Goal: Transaction & Acquisition: Book appointment/travel/reservation

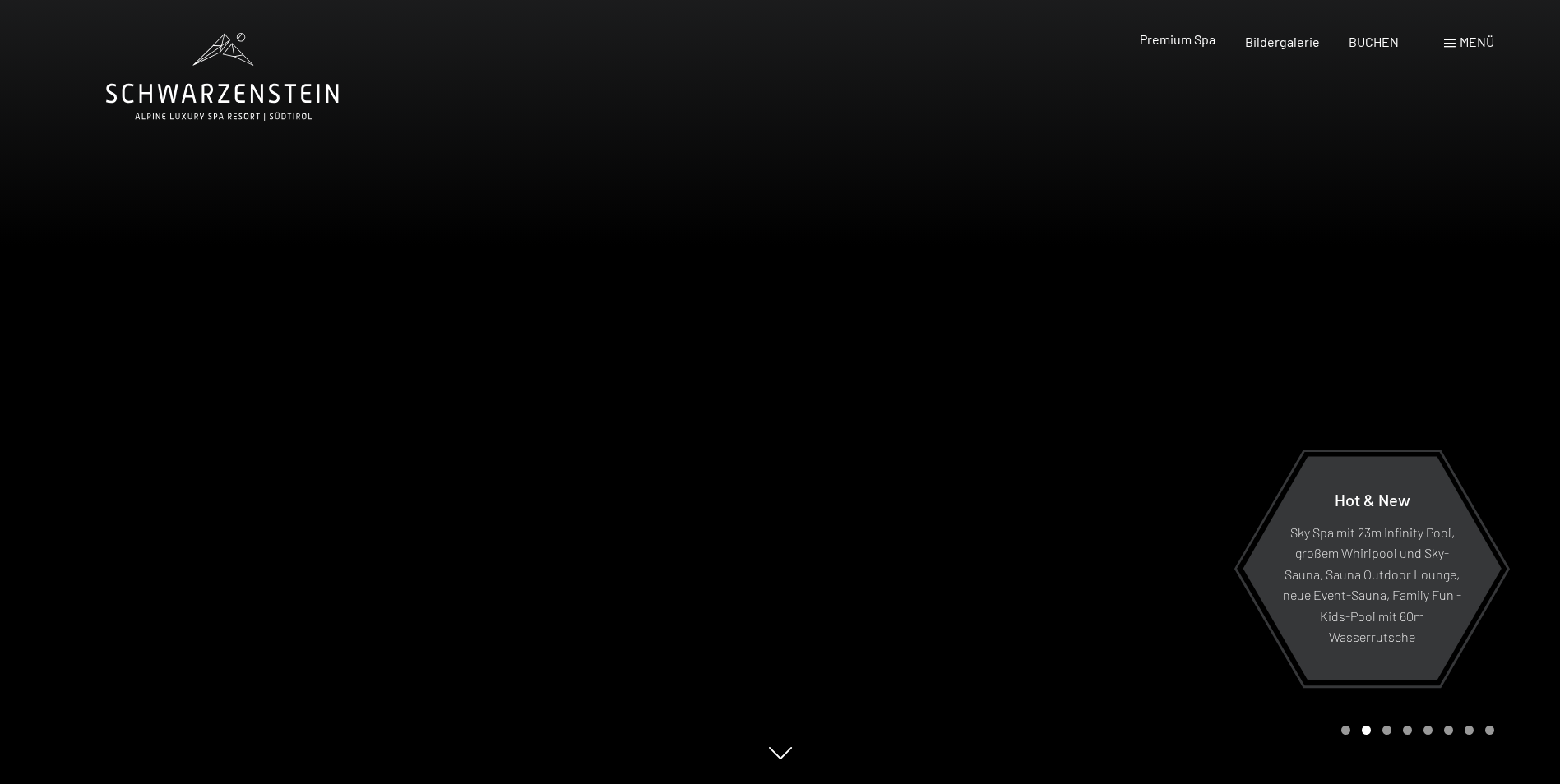
click at [1174, 44] on span "Premium Spa" at bounding box center [1177, 39] width 75 height 15
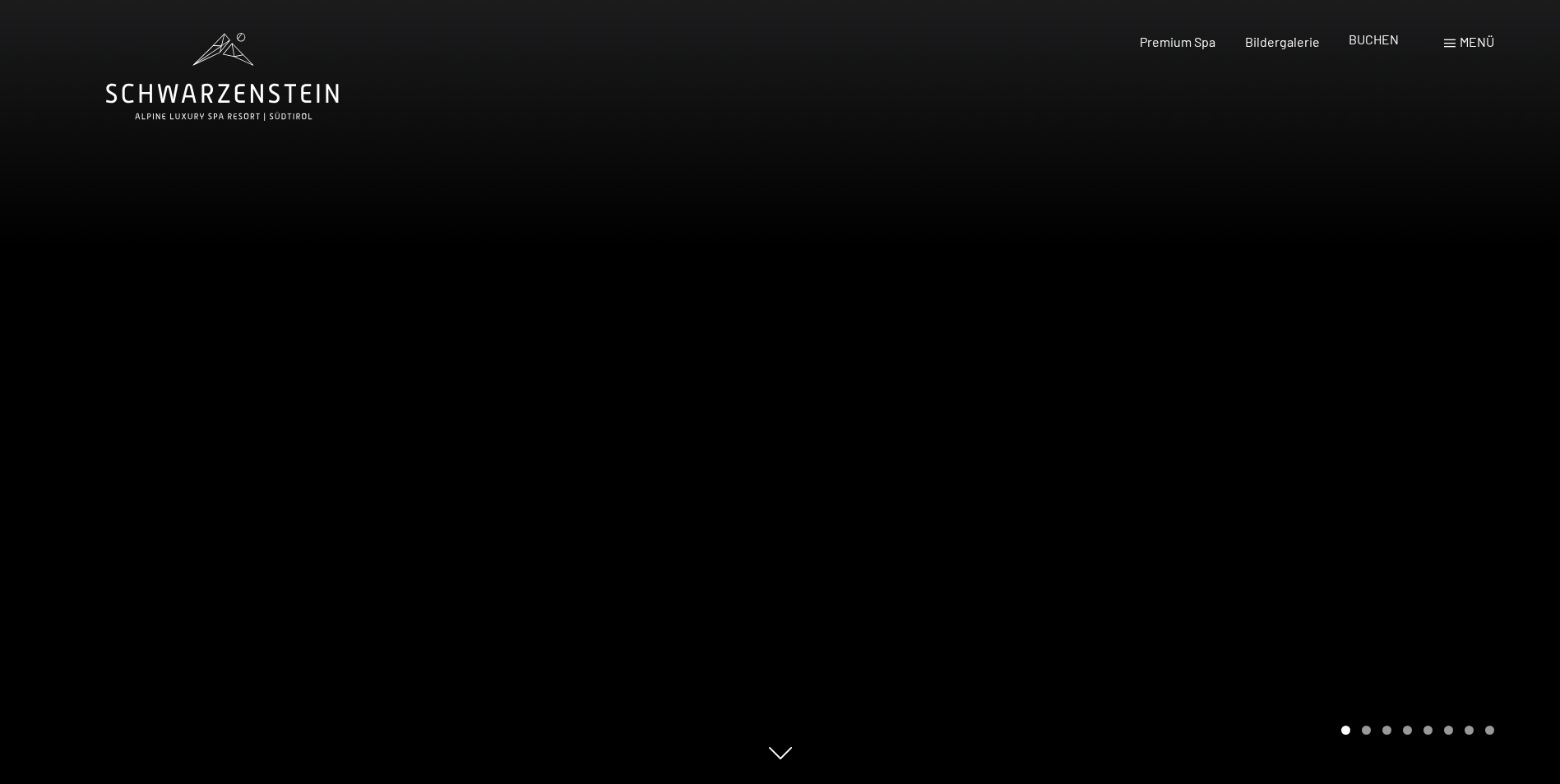
click at [1361, 47] on div "BUCHEN" at bounding box center [1373, 39] width 50 height 18
click at [1379, 45] on span "BUCHEN" at bounding box center [1373, 39] width 50 height 15
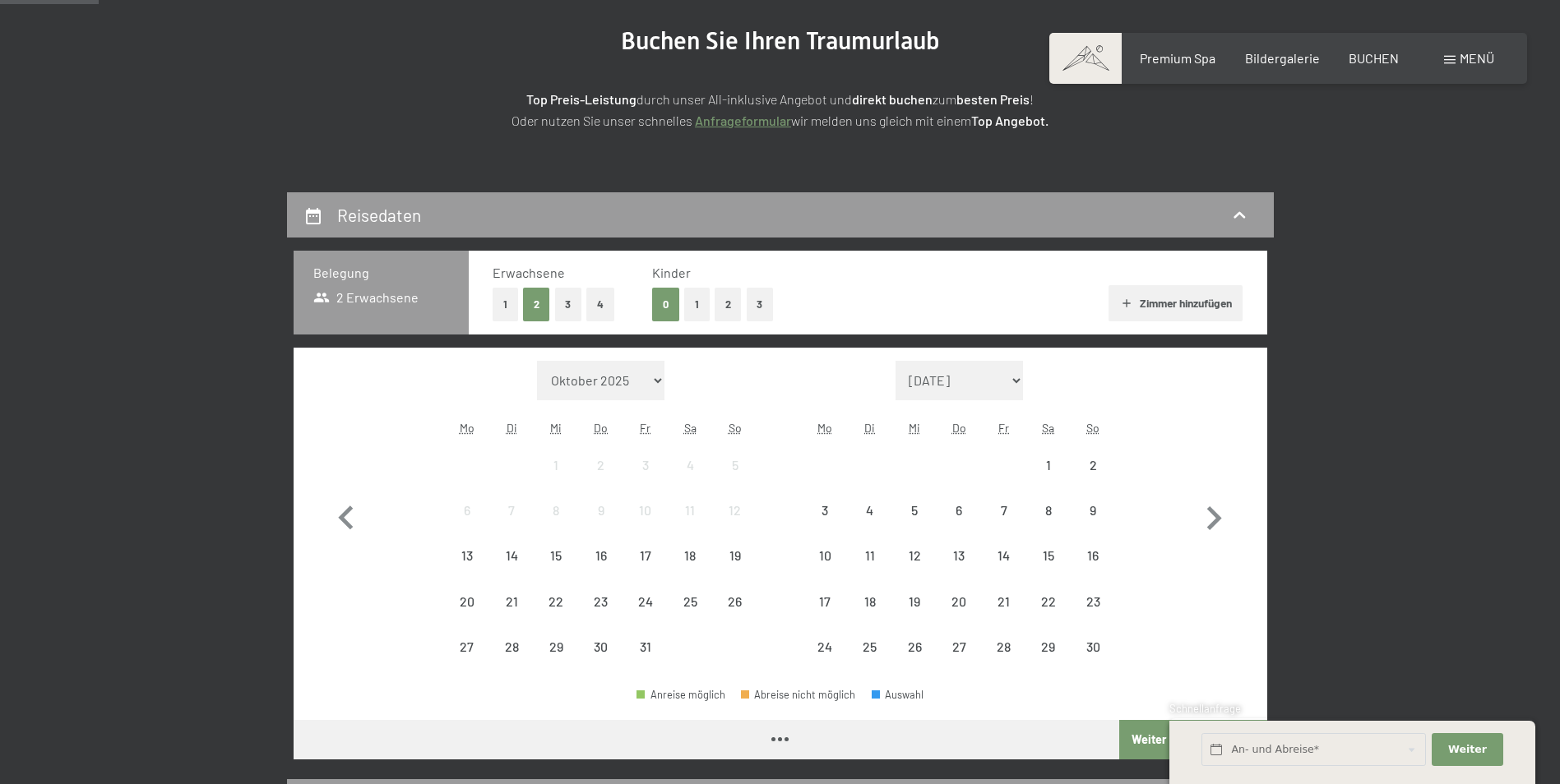
scroll to position [246, 0]
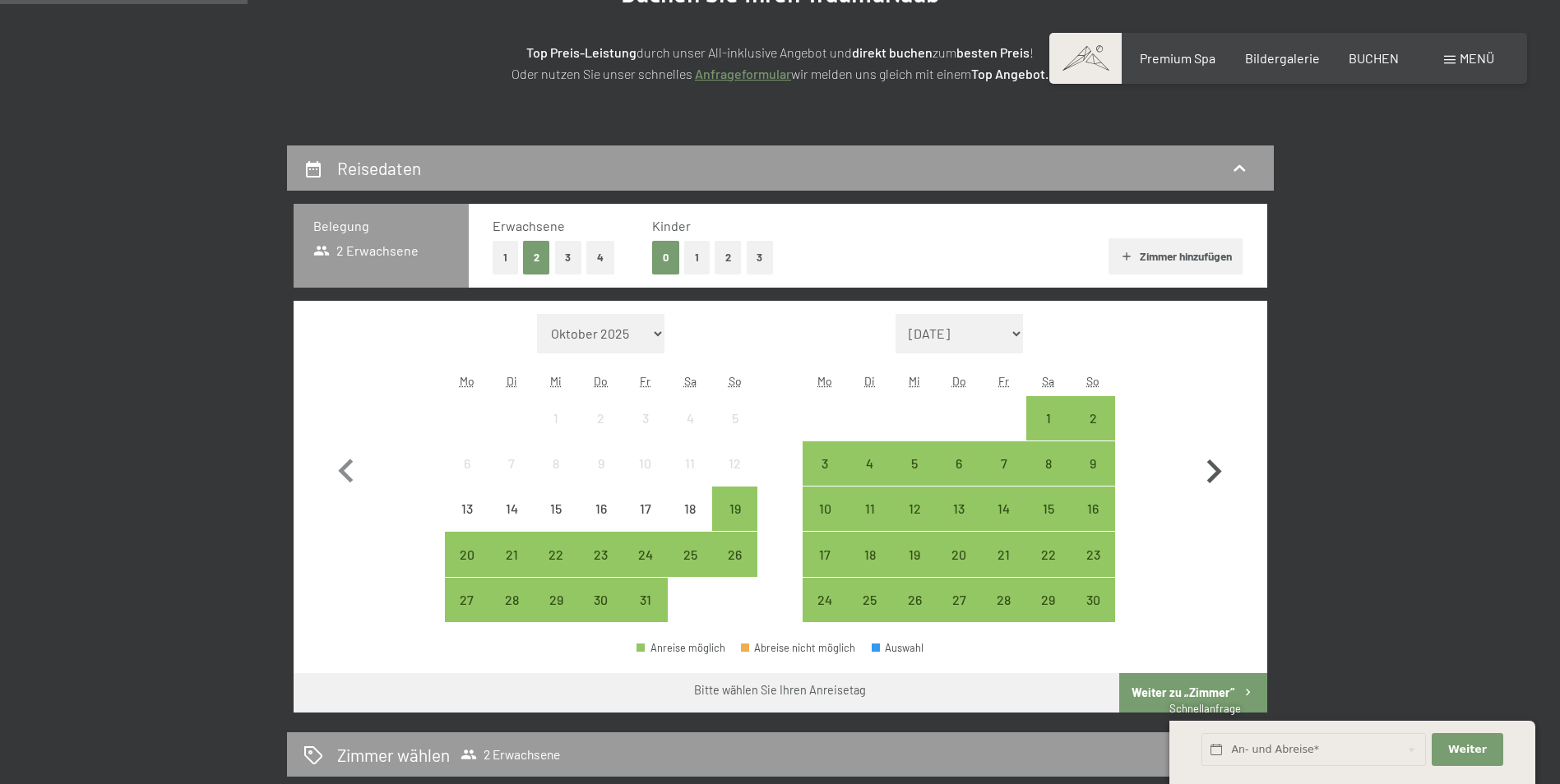
click at [1225, 469] on icon "button" at bounding box center [1214, 472] width 47 height 47
select select "2025-11-01"
select select "2025-12-01"
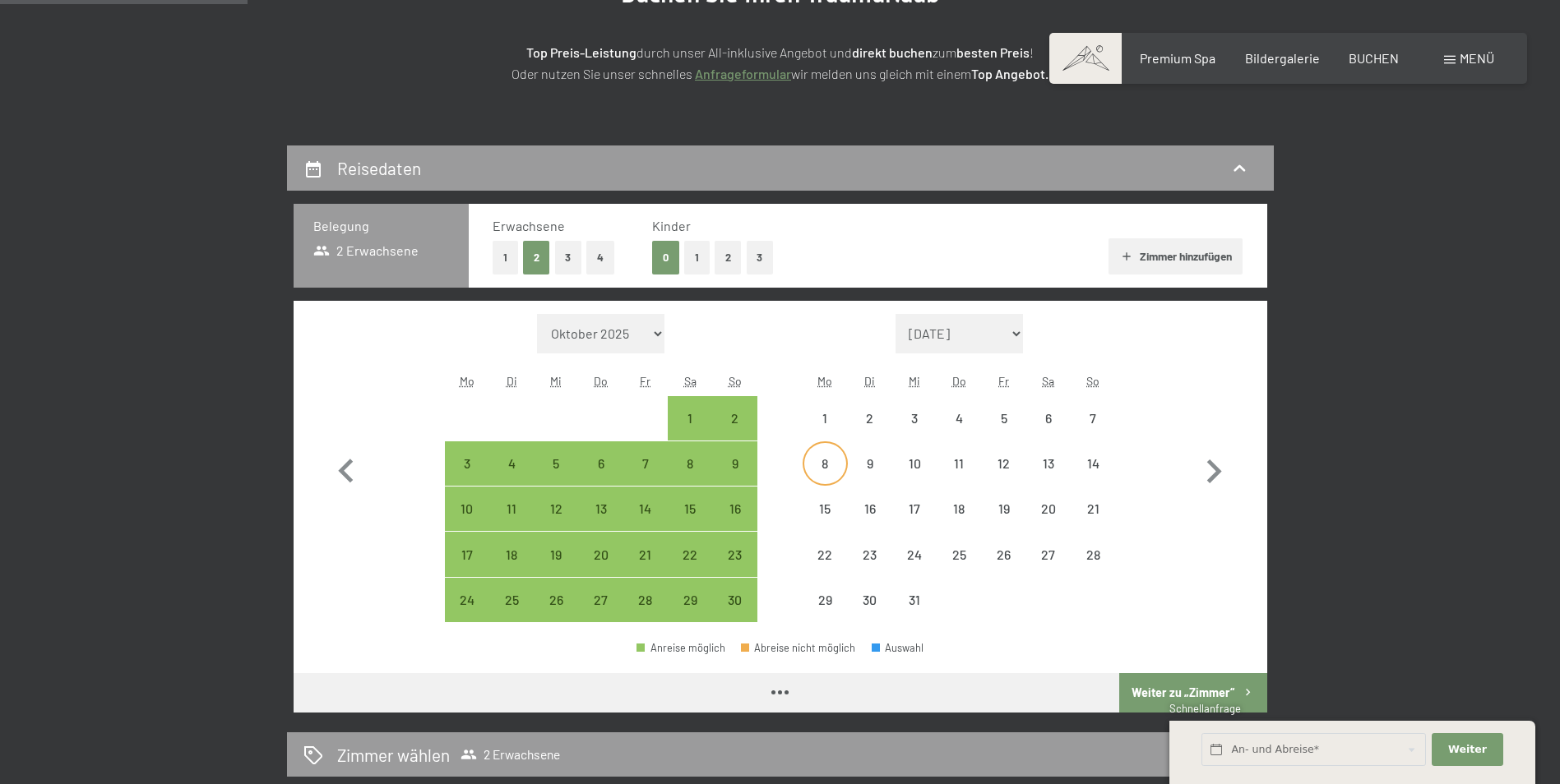
select select "2025-11-01"
select select "2025-12-01"
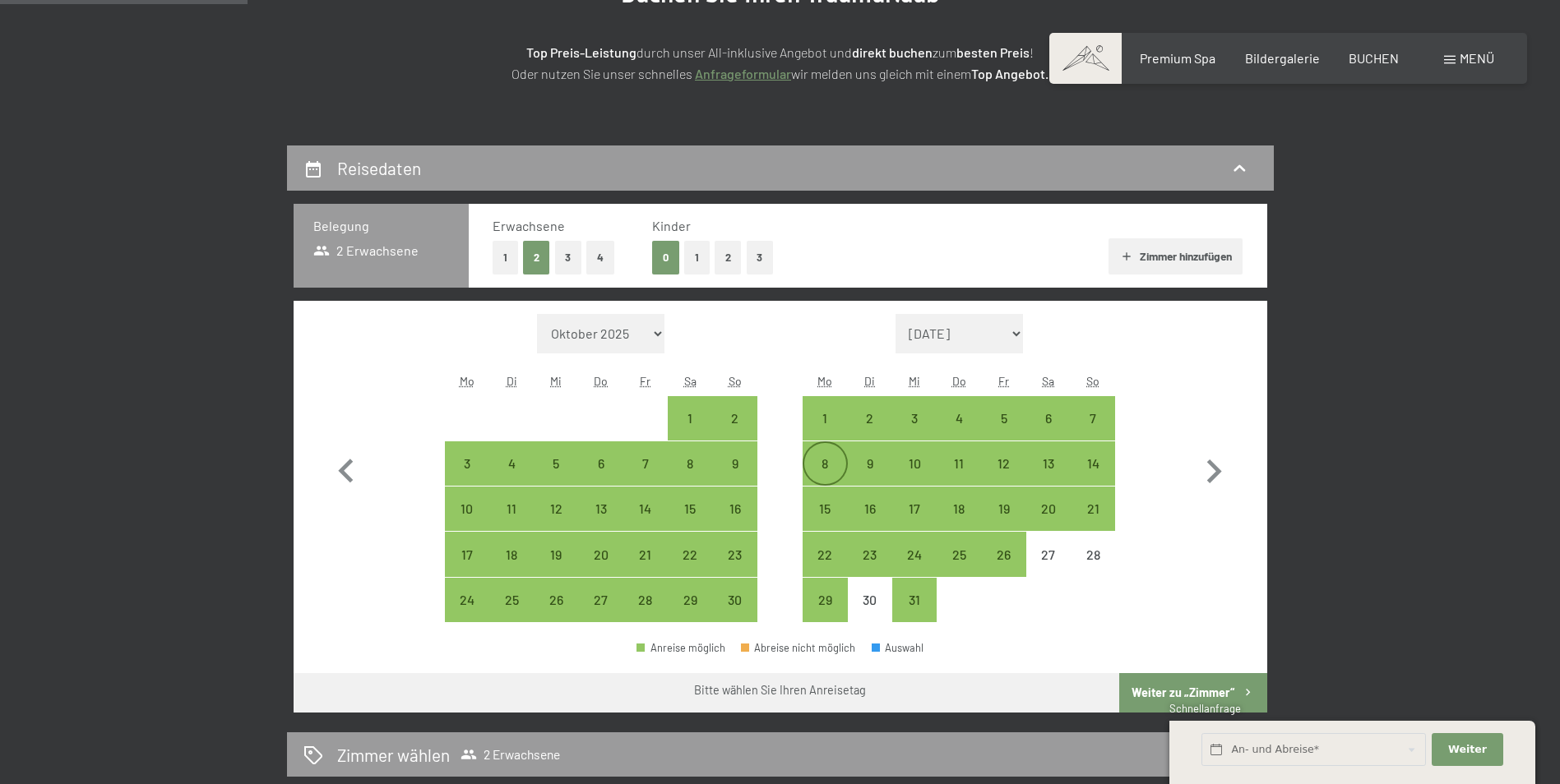
click at [833, 467] on div "8" at bounding box center [825, 478] width 41 height 41
select select "2025-11-01"
select select "2025-12-01"
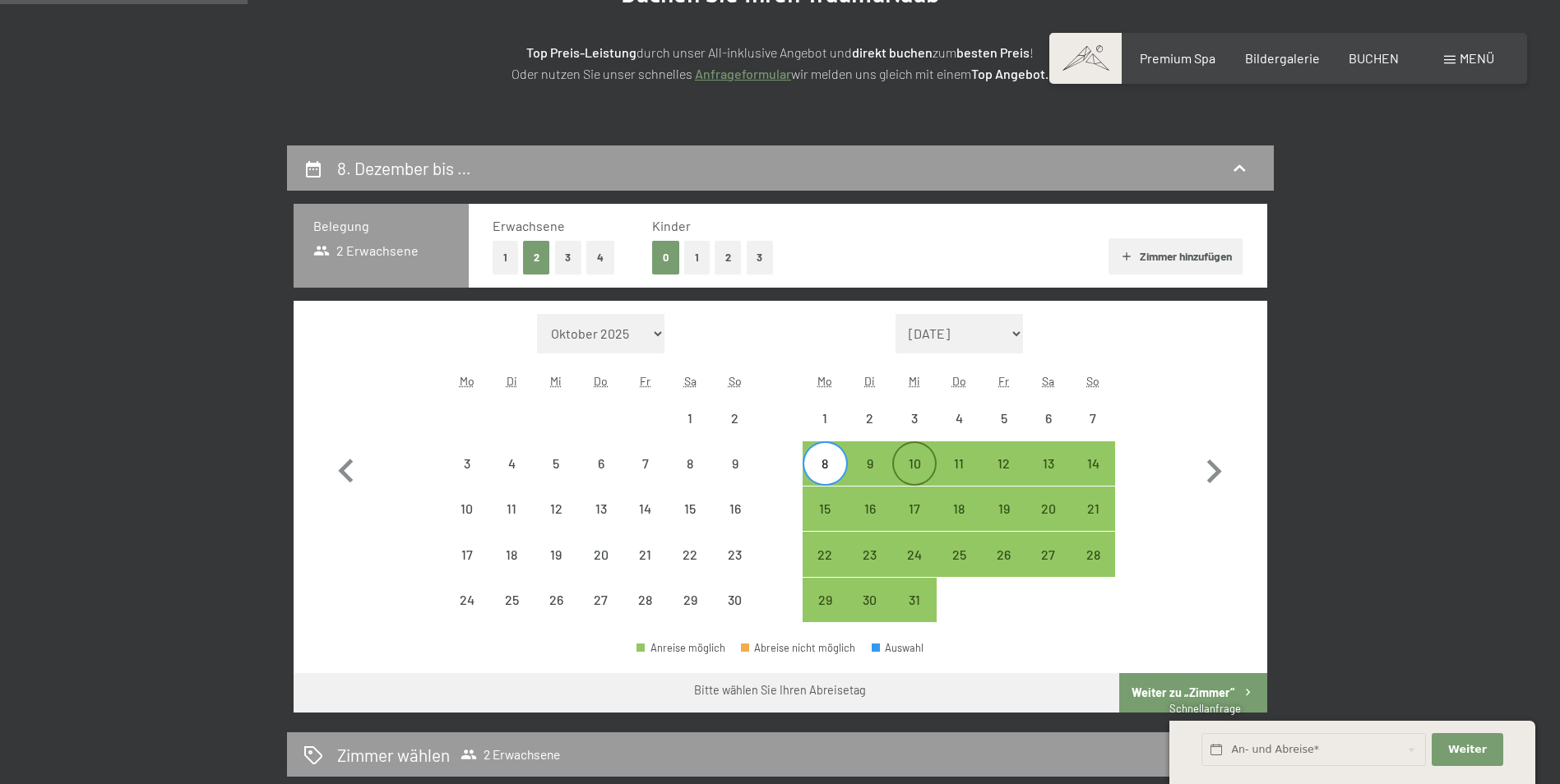
click at [917, 457] on div "10" at bounding box center [914, 478] width 41 height 41
select select "2025-11-01"
select select "2025-12-01"
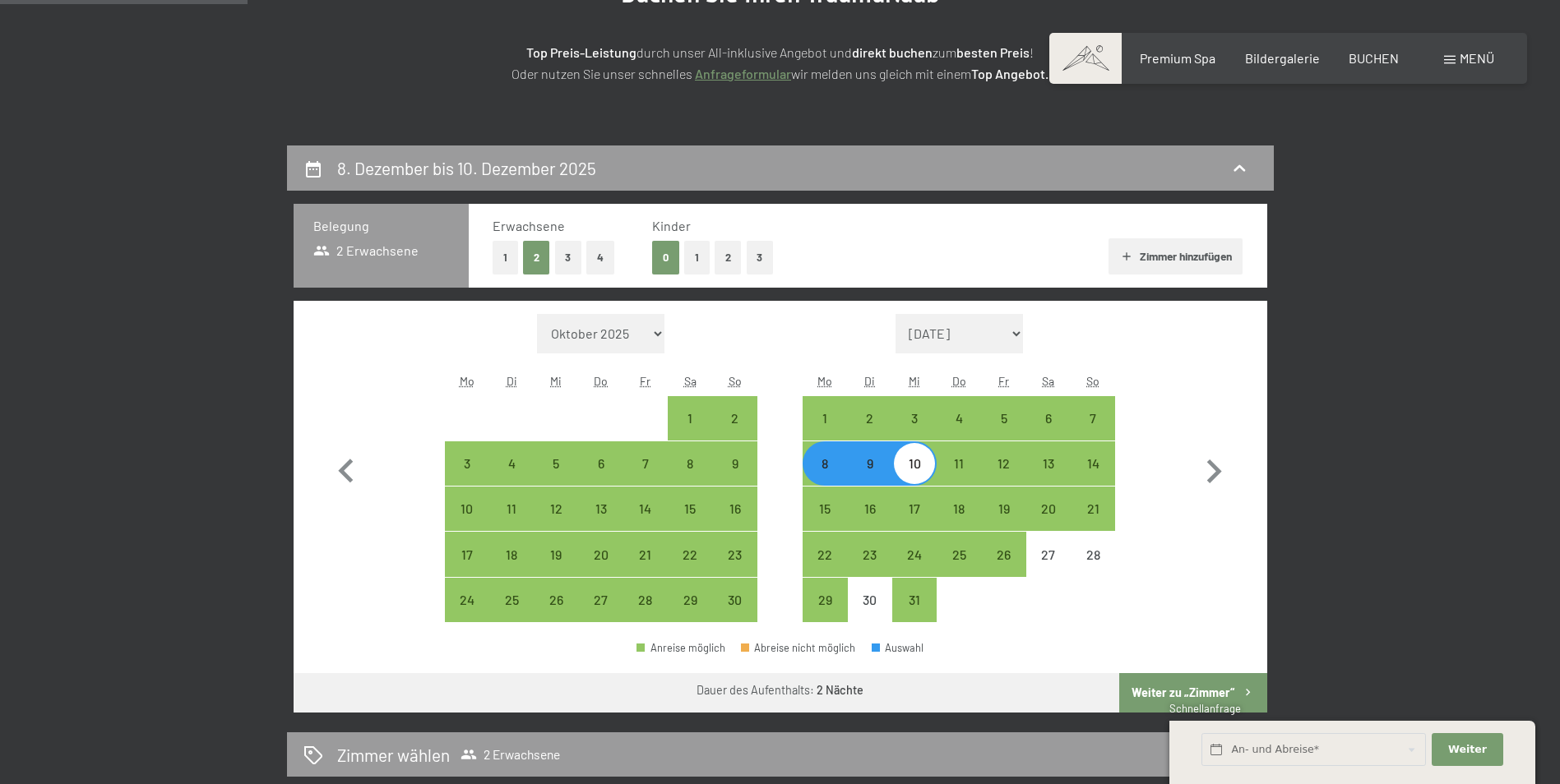
click at [1190, 682] on button "Weiter zu „Zimmer“" at bounding box center [1193, 693] width 147 height 40
select select "2025-11-01"
select select "2025-12-01"
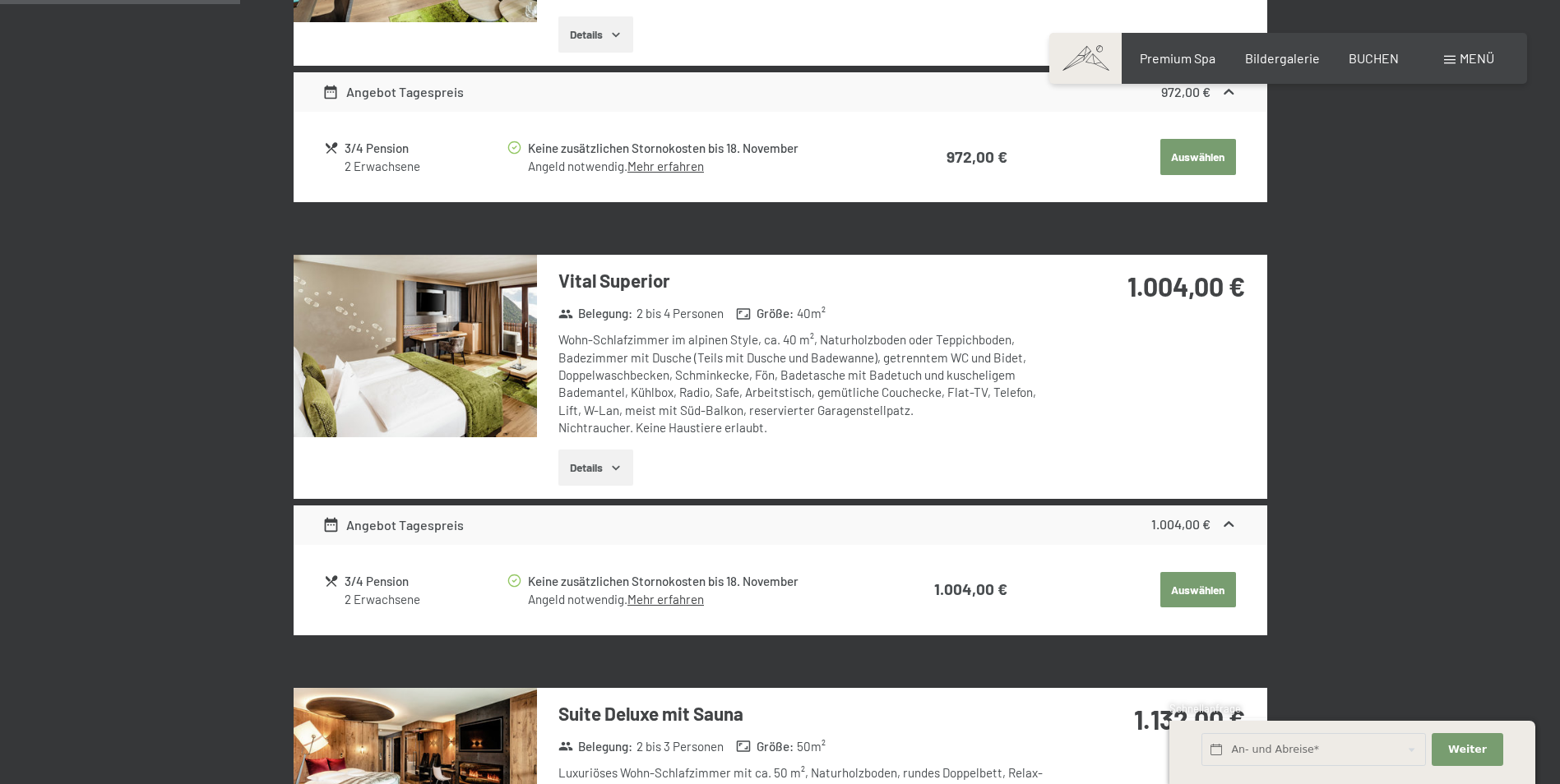
scroll to position [658, 0]
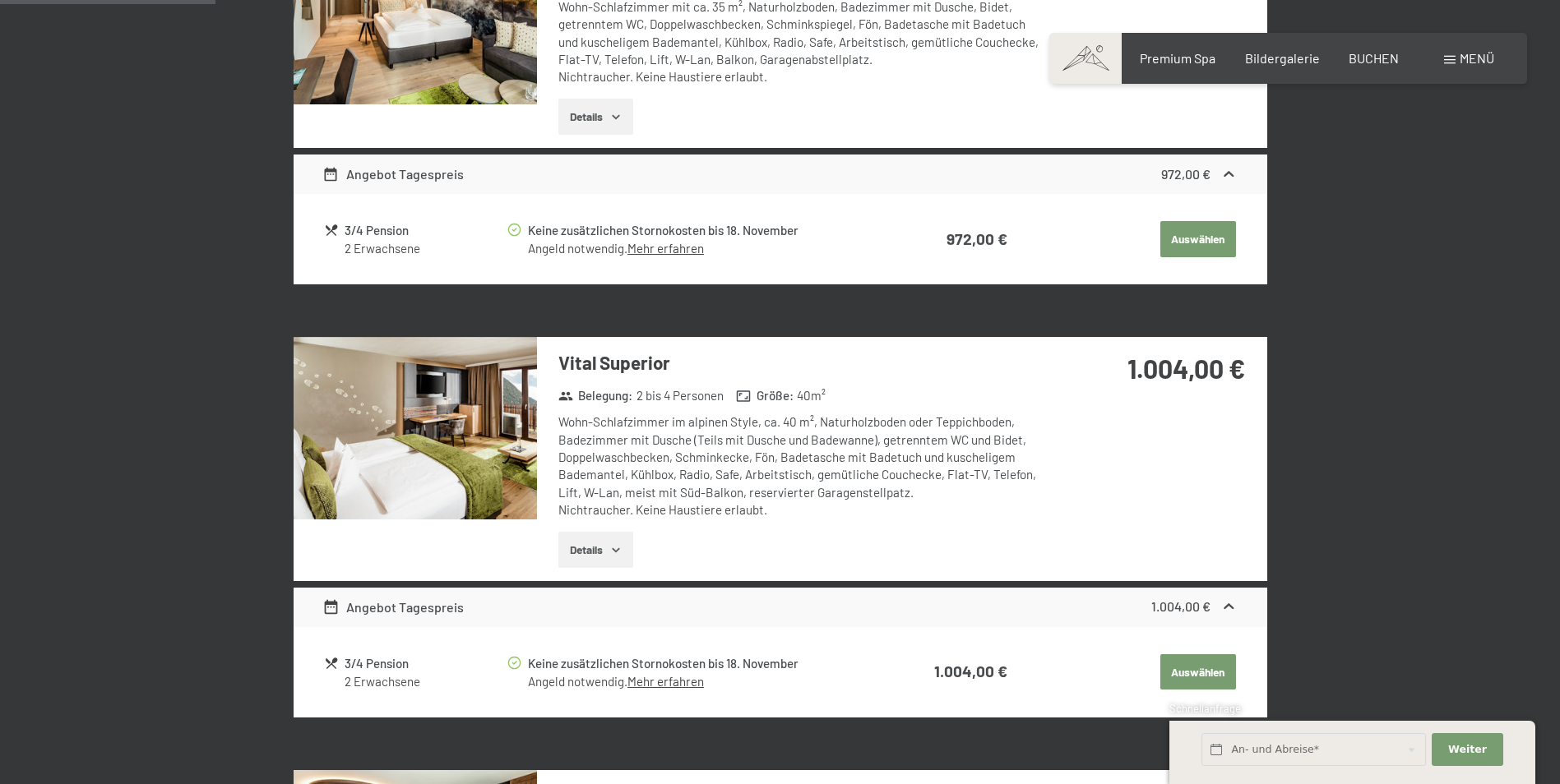
click at [469, 414] on img at bounding box center [415, 428] width 243 height 183
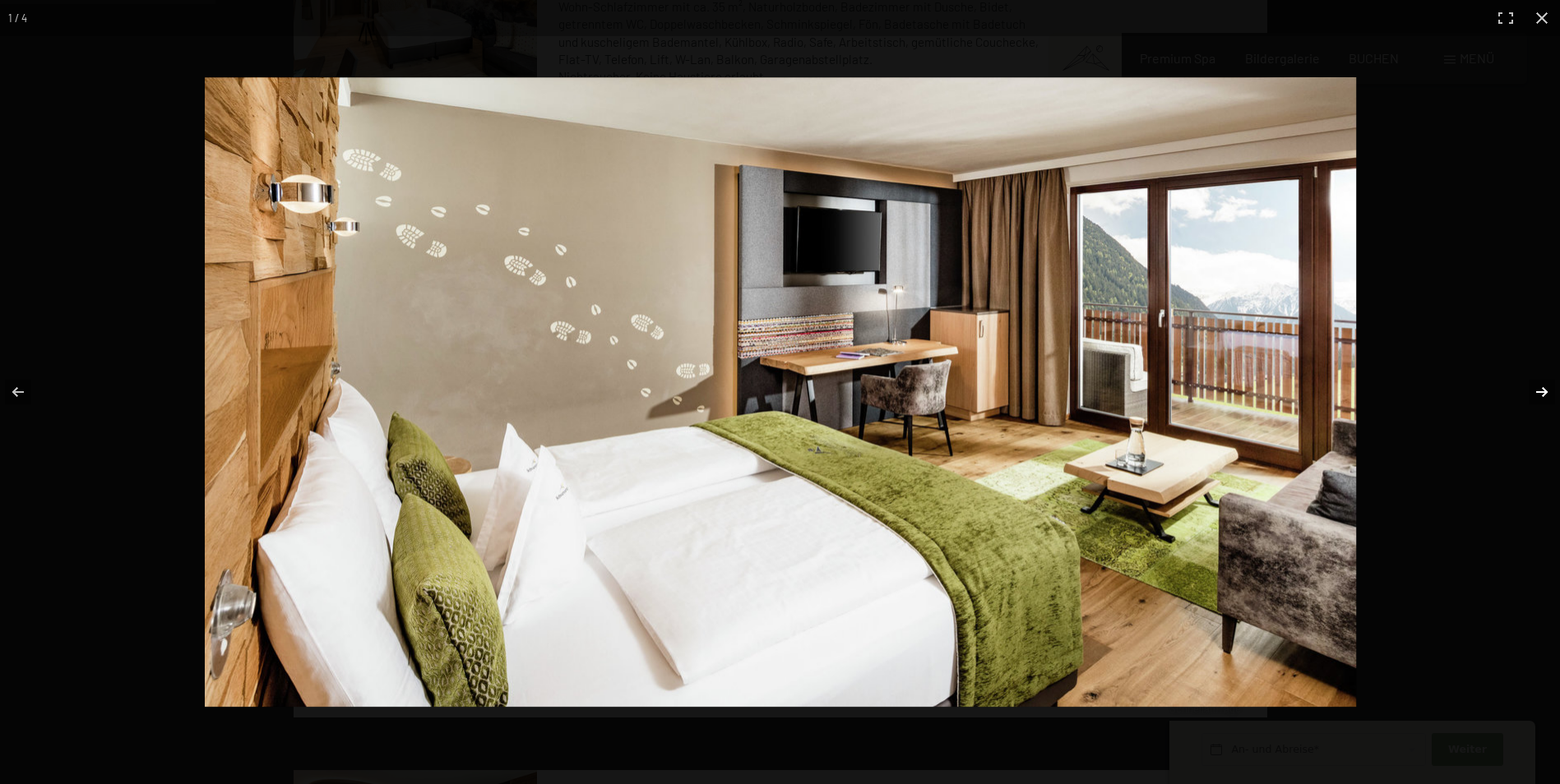
click at [1528, 389] on button "button" at bounding box center [1531, 392] width 58 height 82
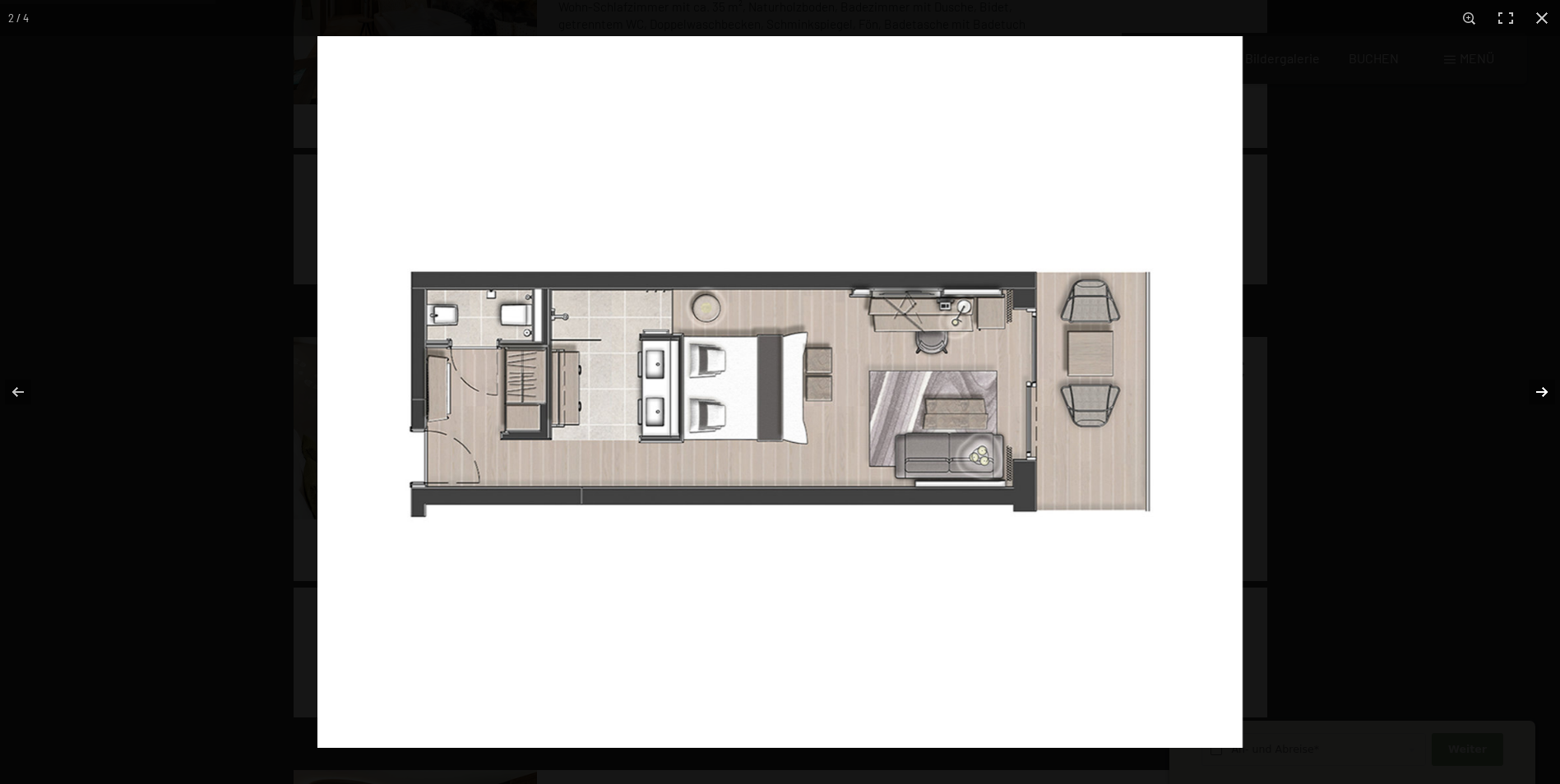
click at [1526, 388] on button "button" at bounding box center [1531, 392] width 58 height 82
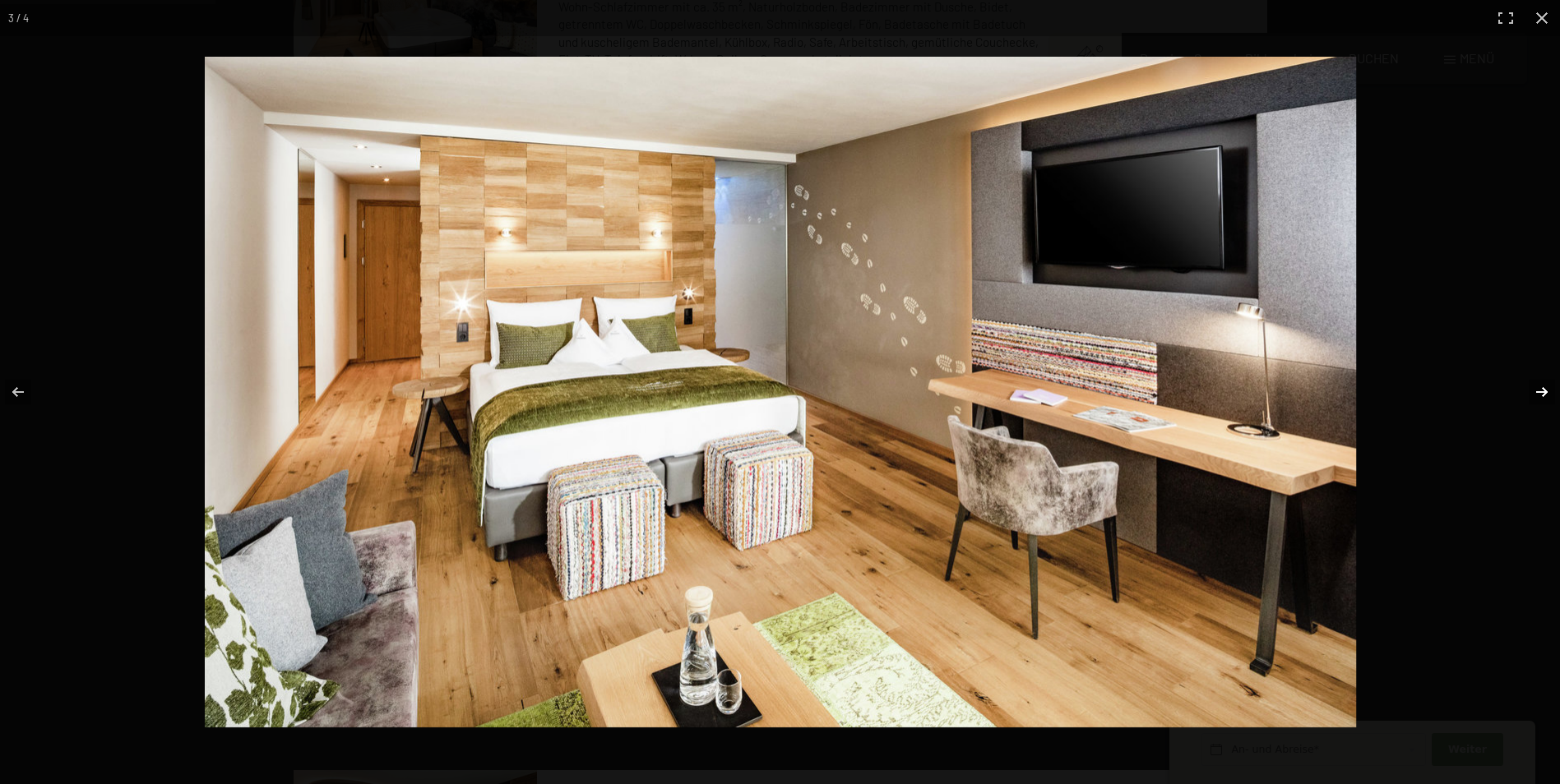
click at [1528, 388] on button "button" at bounding box center [1531, 392] width 58 height 82
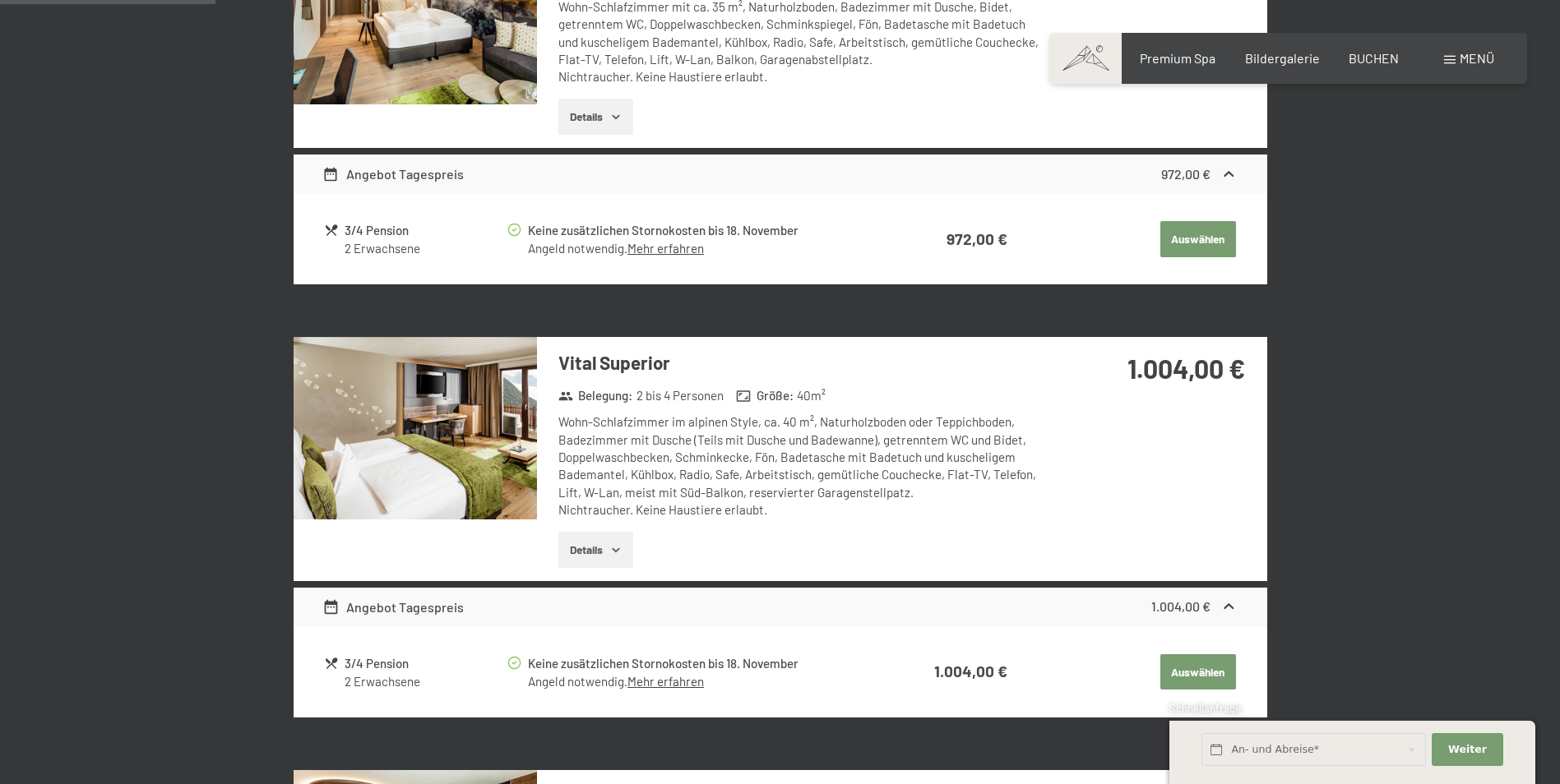
click at [0, 0] on button "button" at bounding box center [0, 0] width 0 height 0
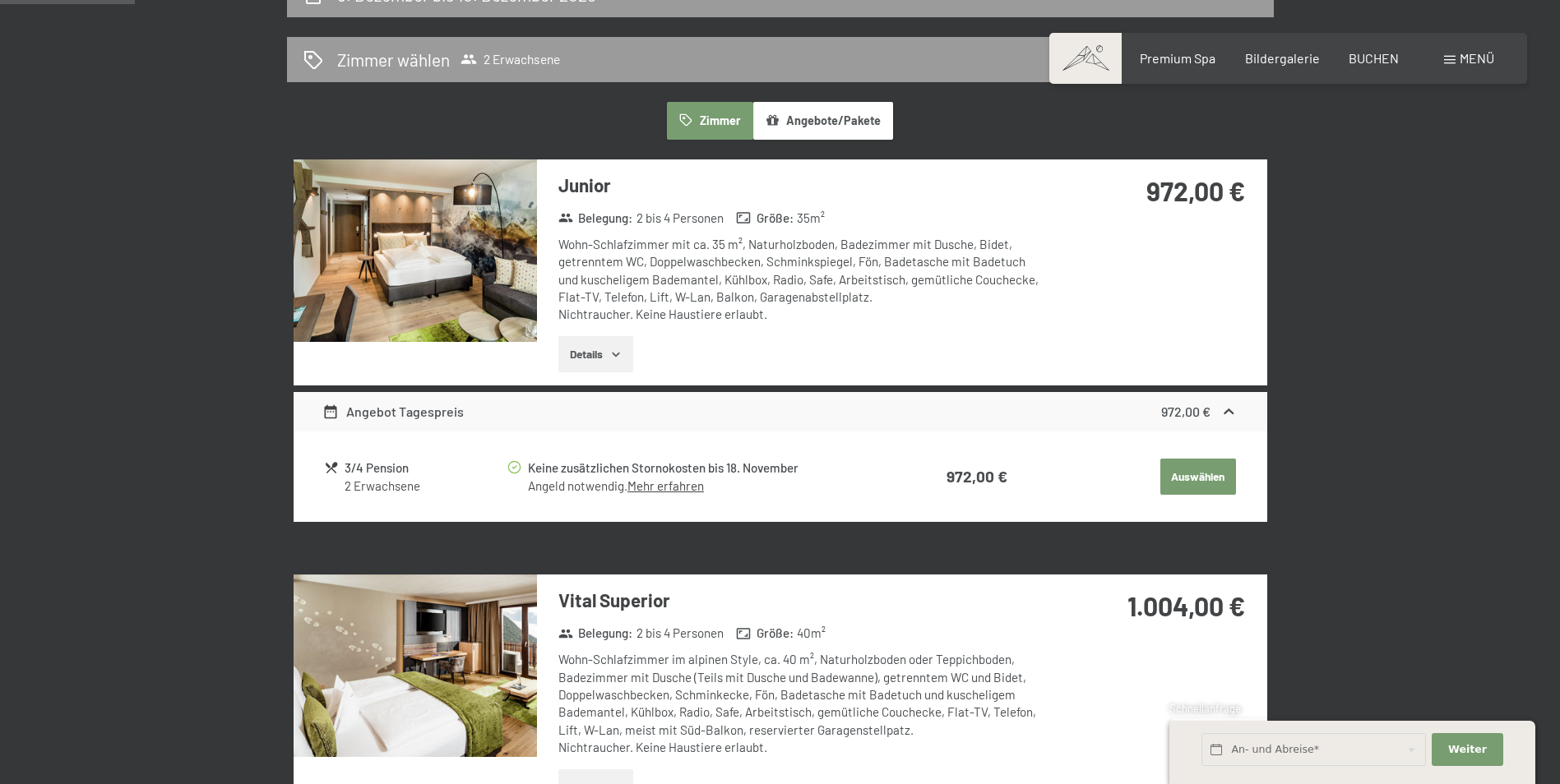
scroll to position [411, 0]
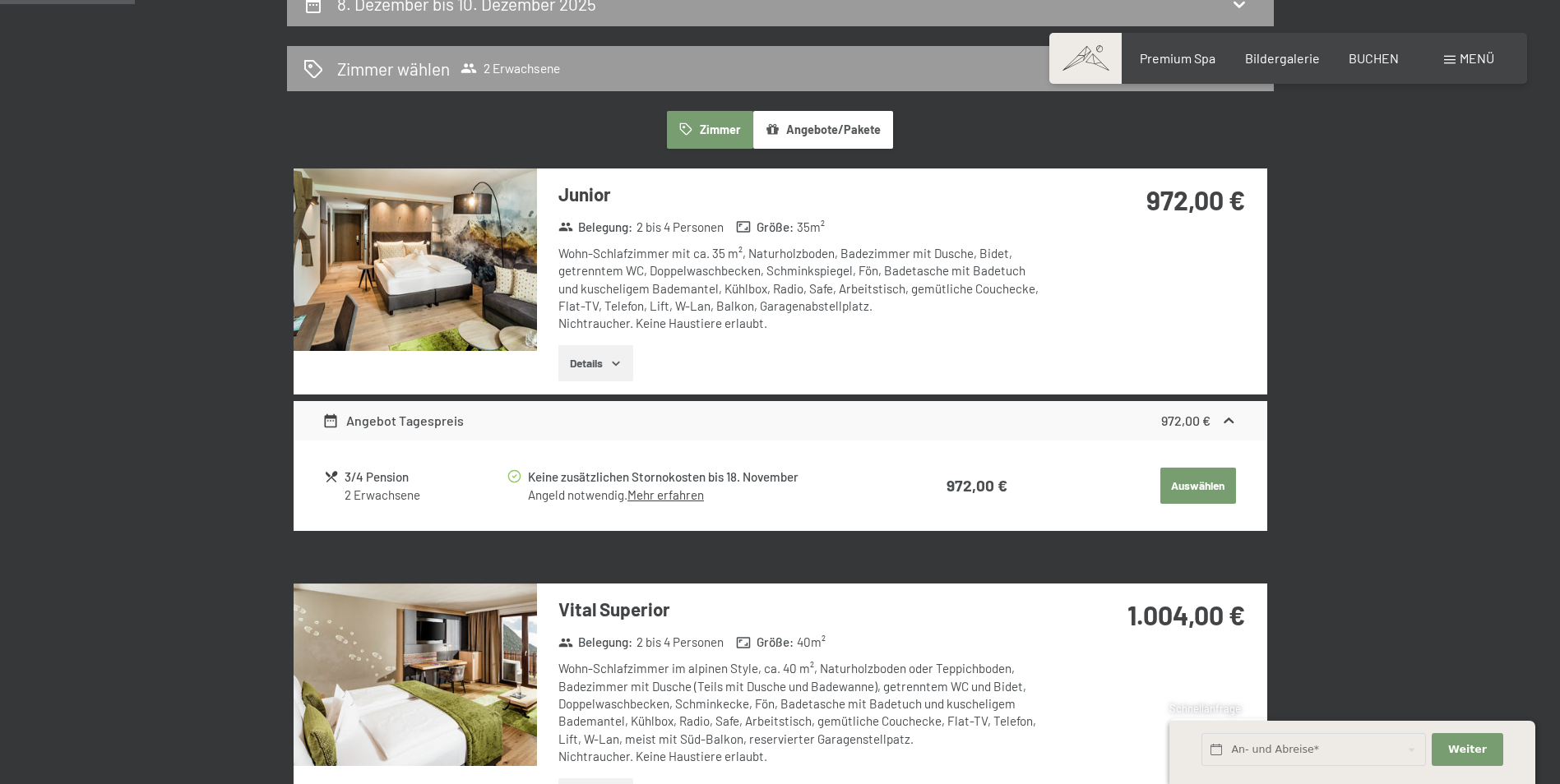
click at [387, 491] on div "2 Erwachsene" at bounding box center [424, 495] width 160 height 17
click at [548, 365] on div "Junior Belegung : 2 bis 4 Personen Größe : 35 m² Wohn-Schlafzimmer mit ca. 35 m…" at bounding box center [793, 281] width 512 height 226
click at [569, 367] on button "Details" at bounding box center [595, 363] width 75 height 36
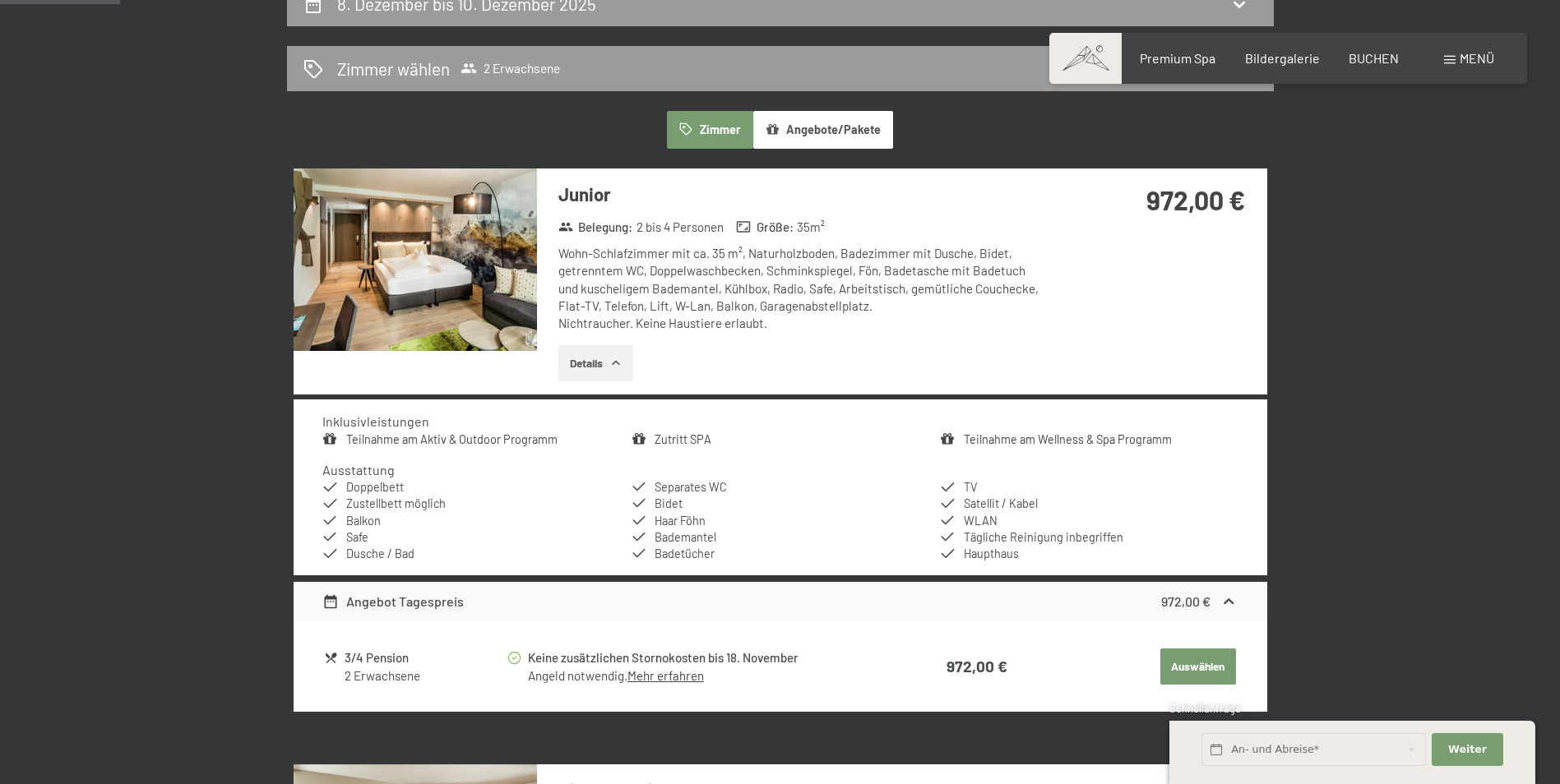
scroll to position [0, 0]
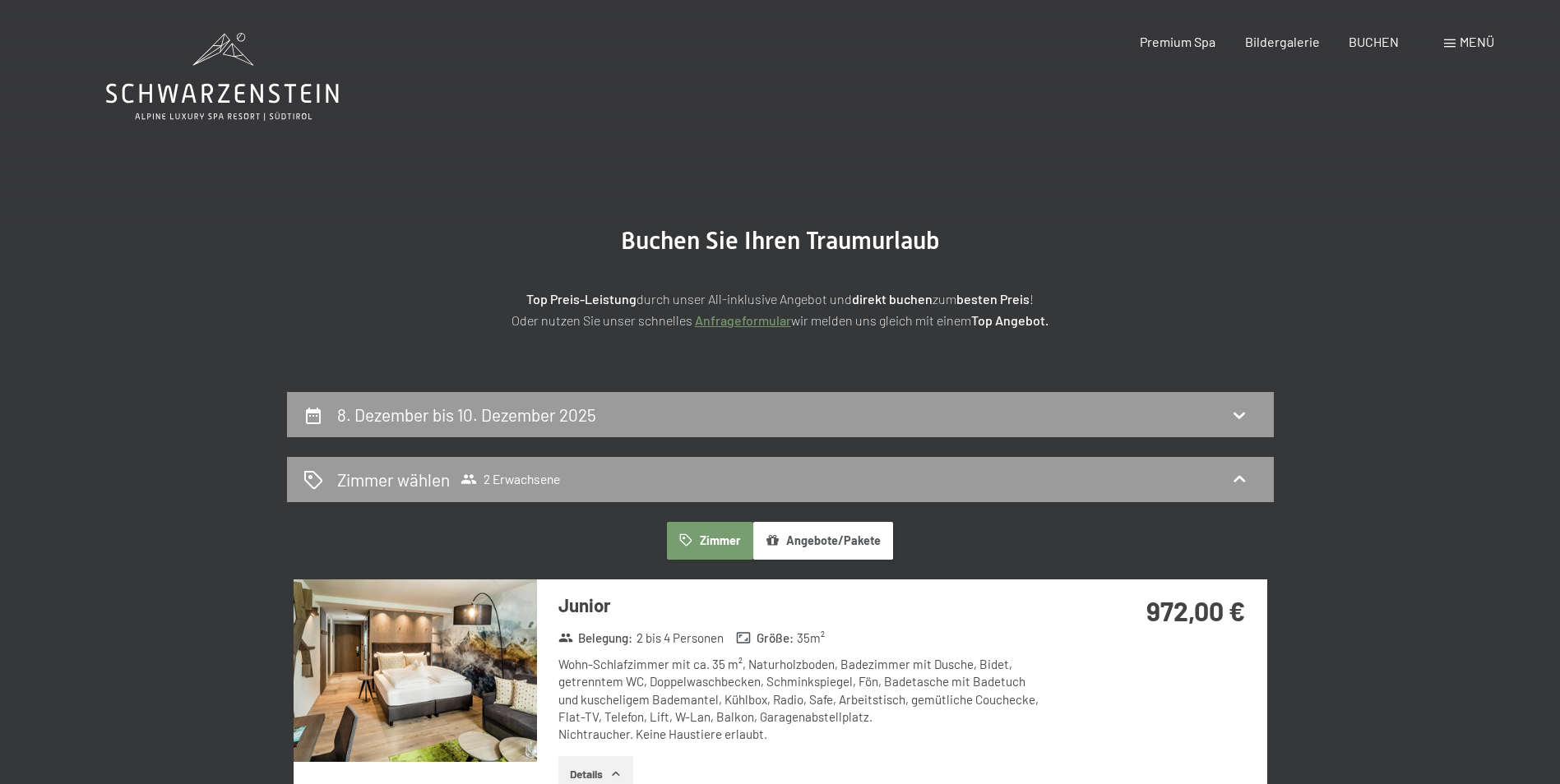
click at [204, 81] on icon at bounding box center [222, 77] width 233 height 88
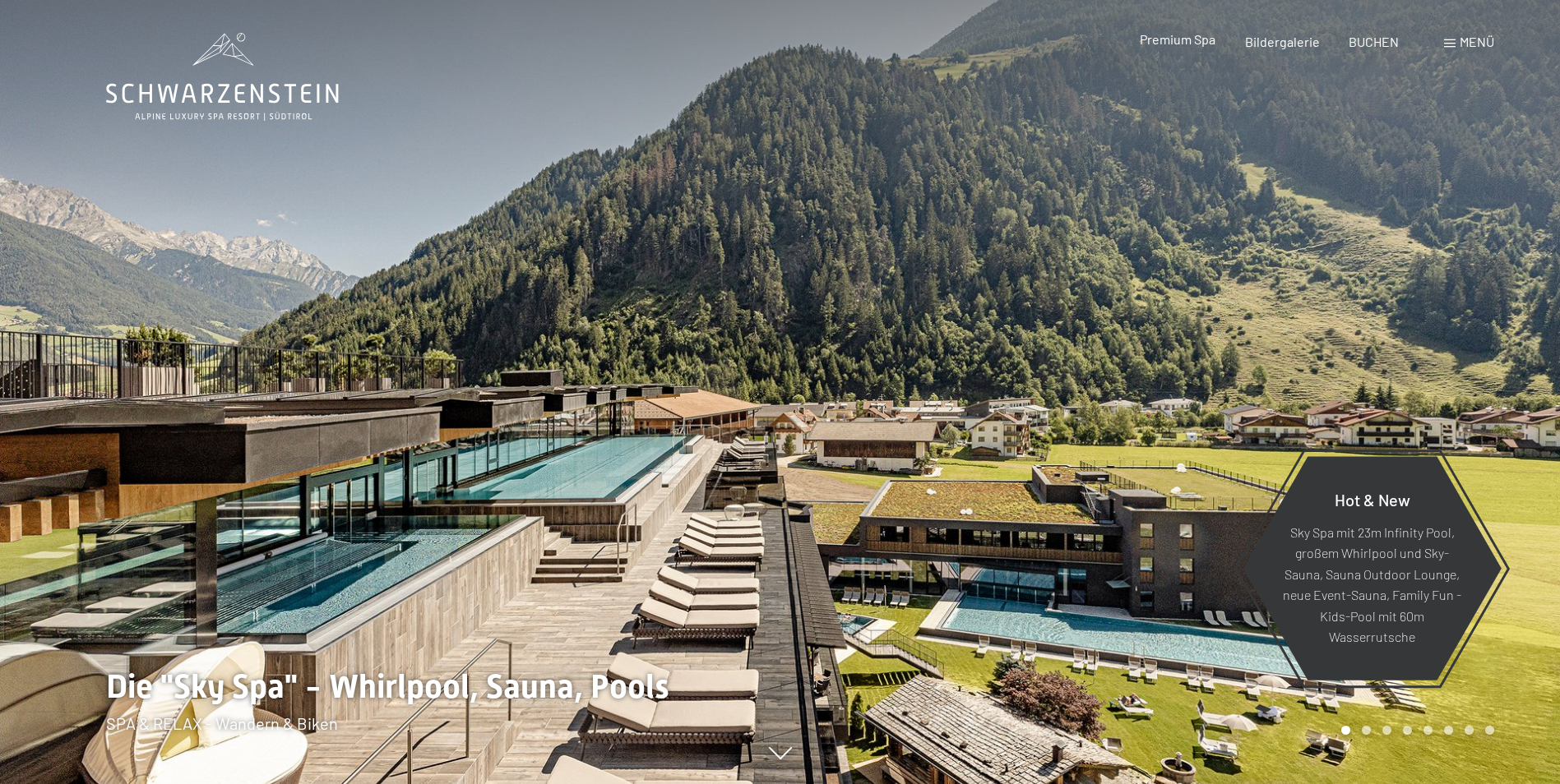
click at [1180, 43] on span "Premium Spa" at bounding box center [1177, 39] width 75 height 15
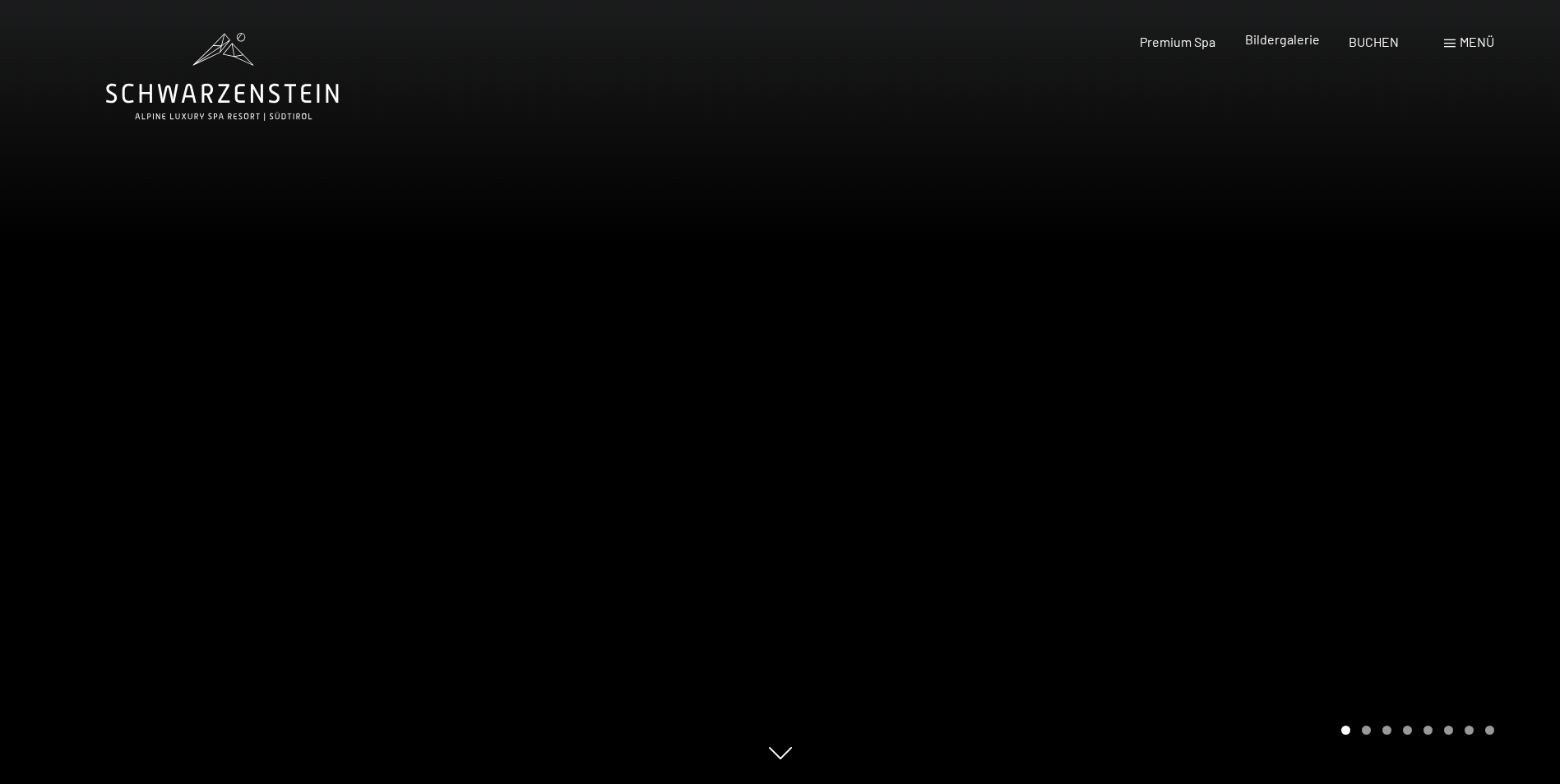
click at [1264, 43] on span "Bildergalerie" at bounding box center [1282, 39] width 75 height 15
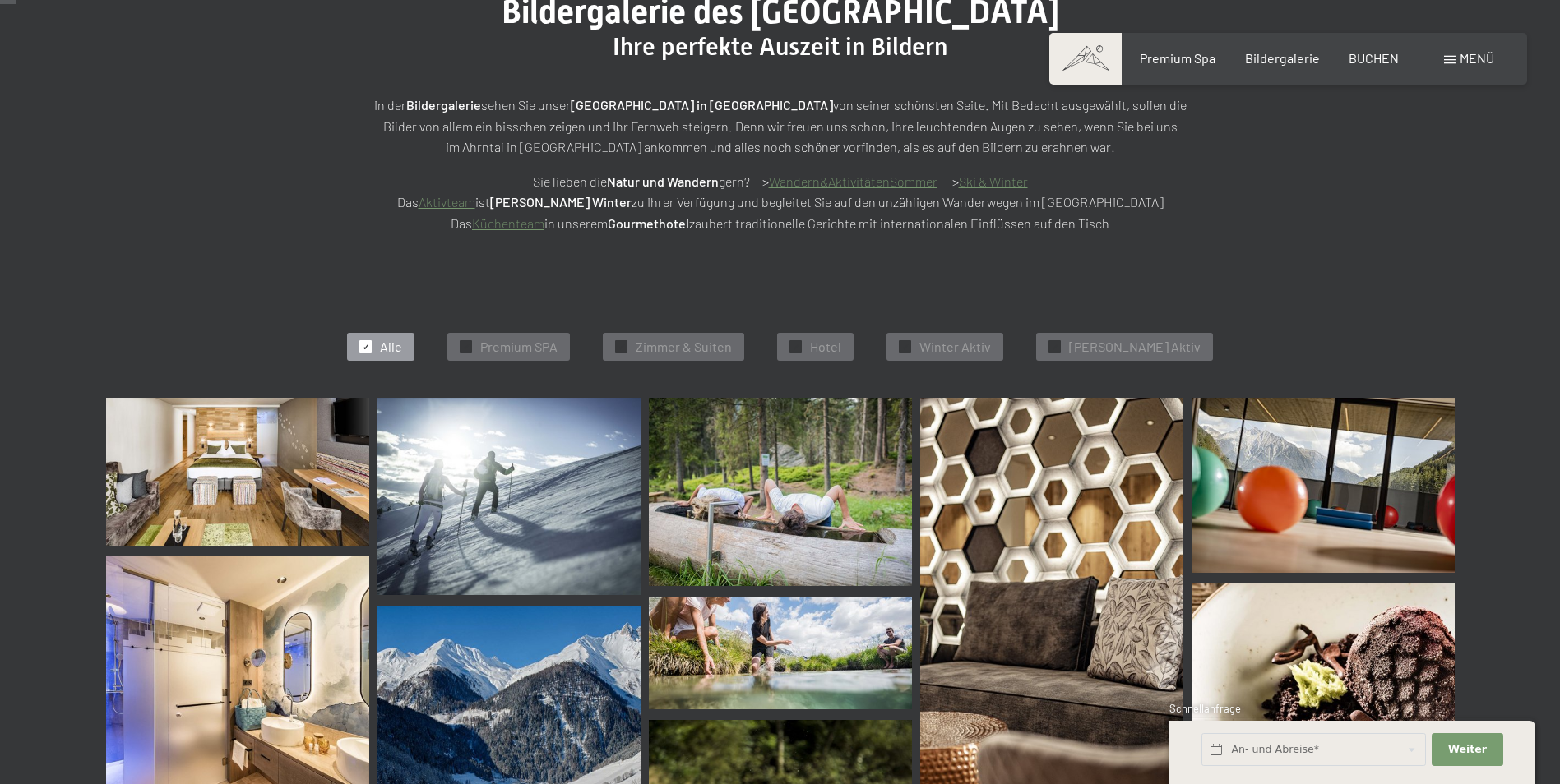
scroll to position [246, 0]
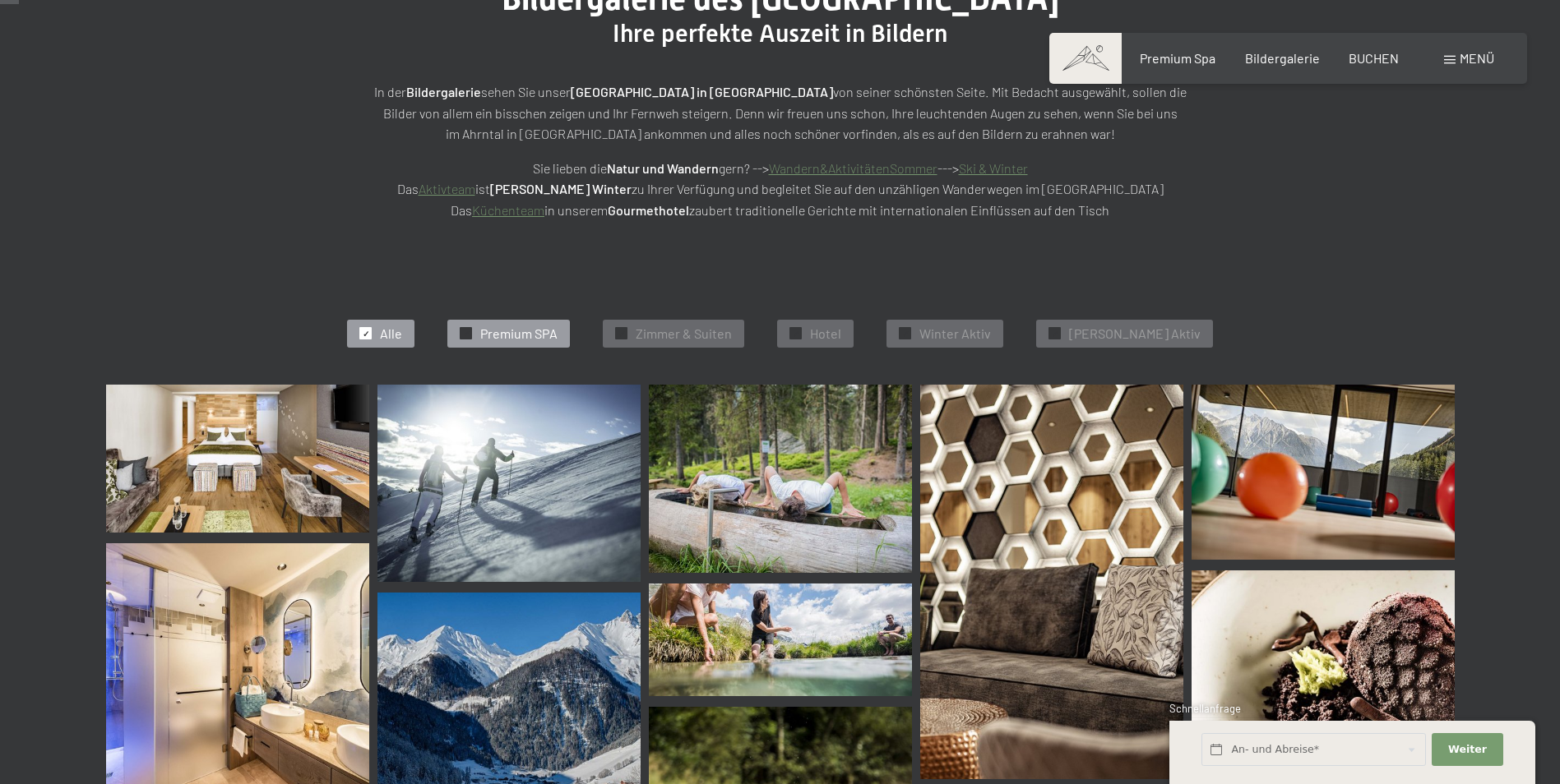
click at [552, 325] on span "Premium SPA" at bounding box center [518, 334] width 77 height 18
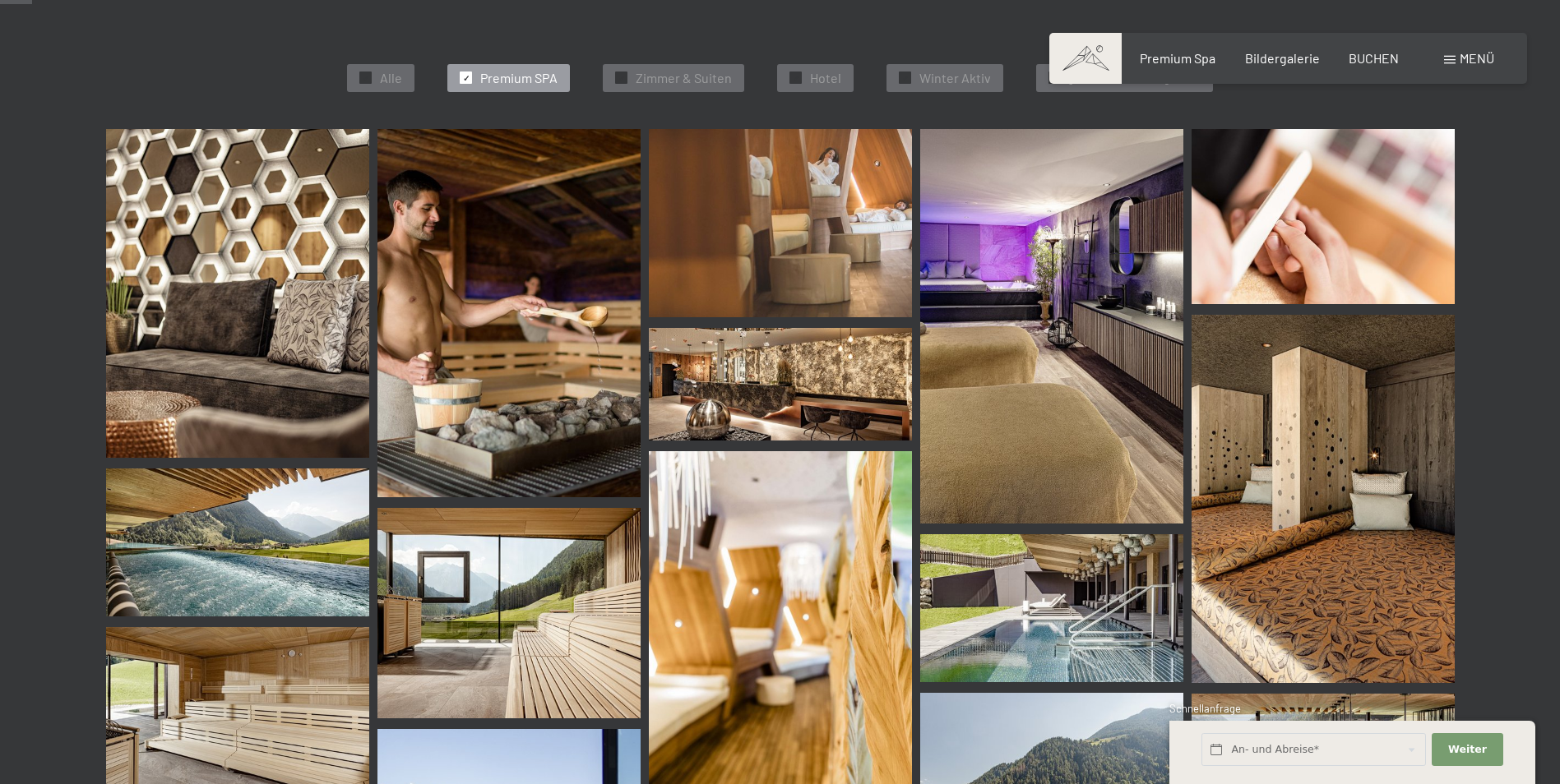
scroll to position [0, 0]
